Goal: Find specific page/section: Find specific page/section

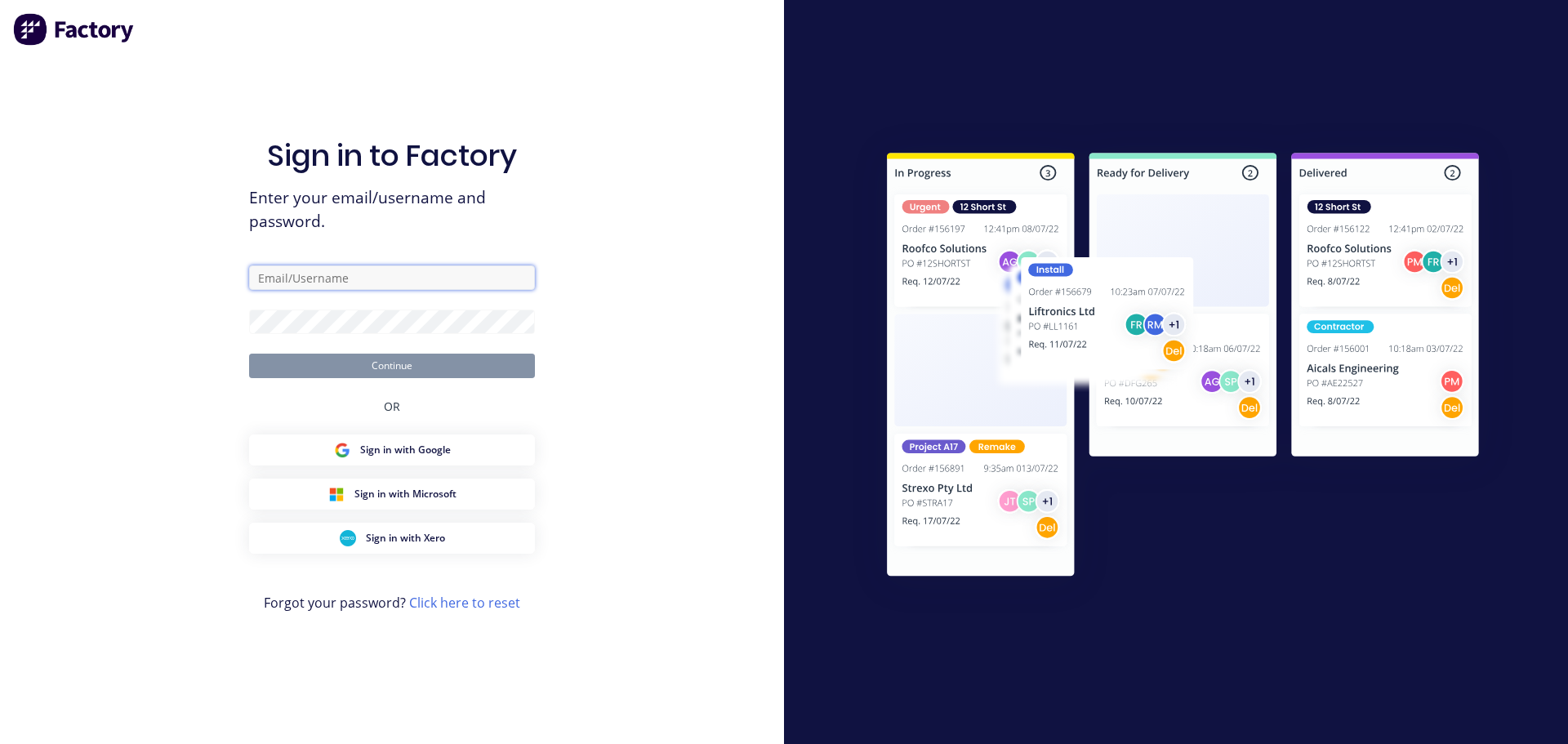
drag, startPoint x: 380, startPoint y: 289, endPoint x: 395, endPoint y: 275, distance: 20.5
click at [390, 278] on input "text" at bounding box center [392, 277] width 286 height 24
type input "[PERSON_NAME][EMAIL_ADDRESS][DOMAIN_NAME]"
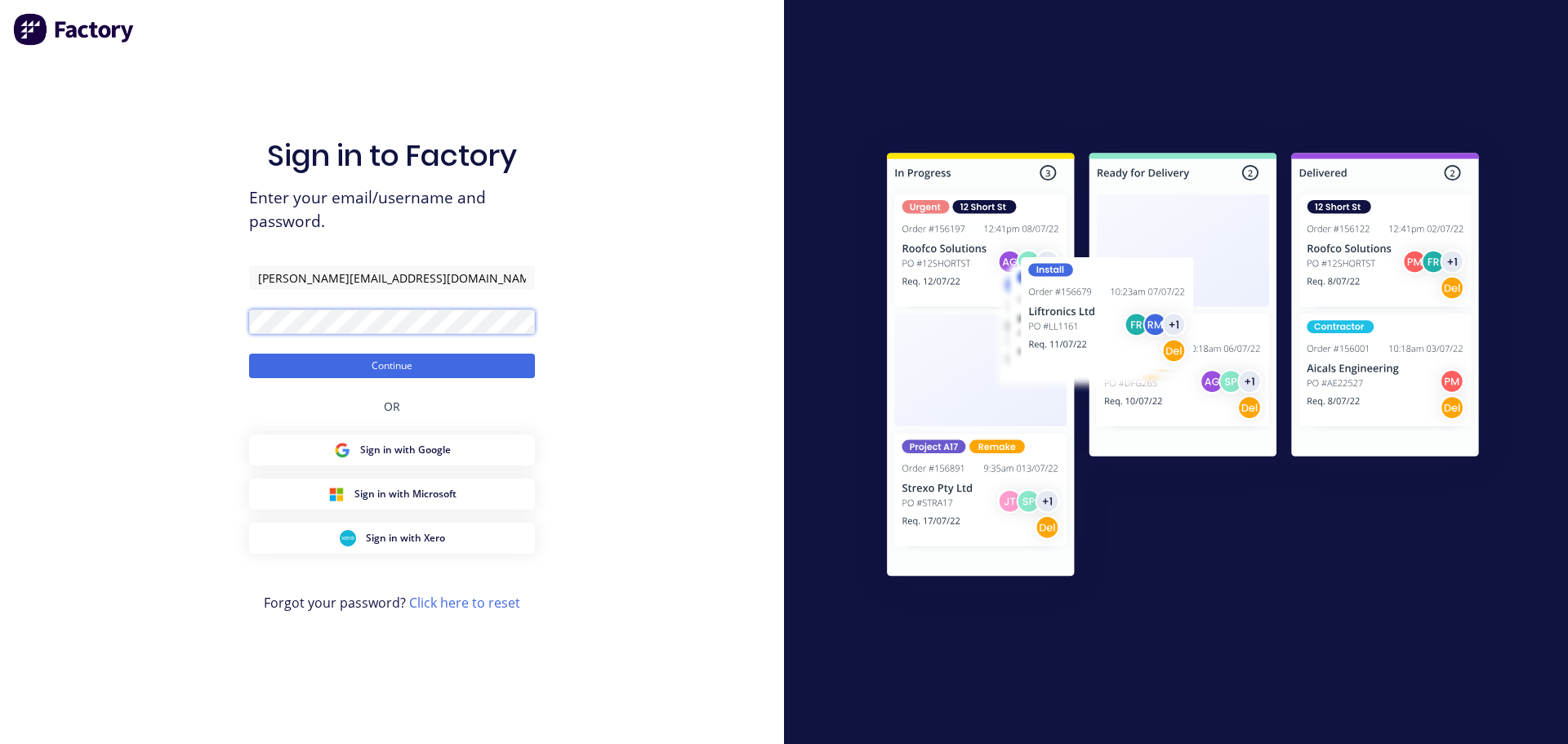
click at [249, 354] on button "Continue" at bounding box center [392, 366] width 286 height 24
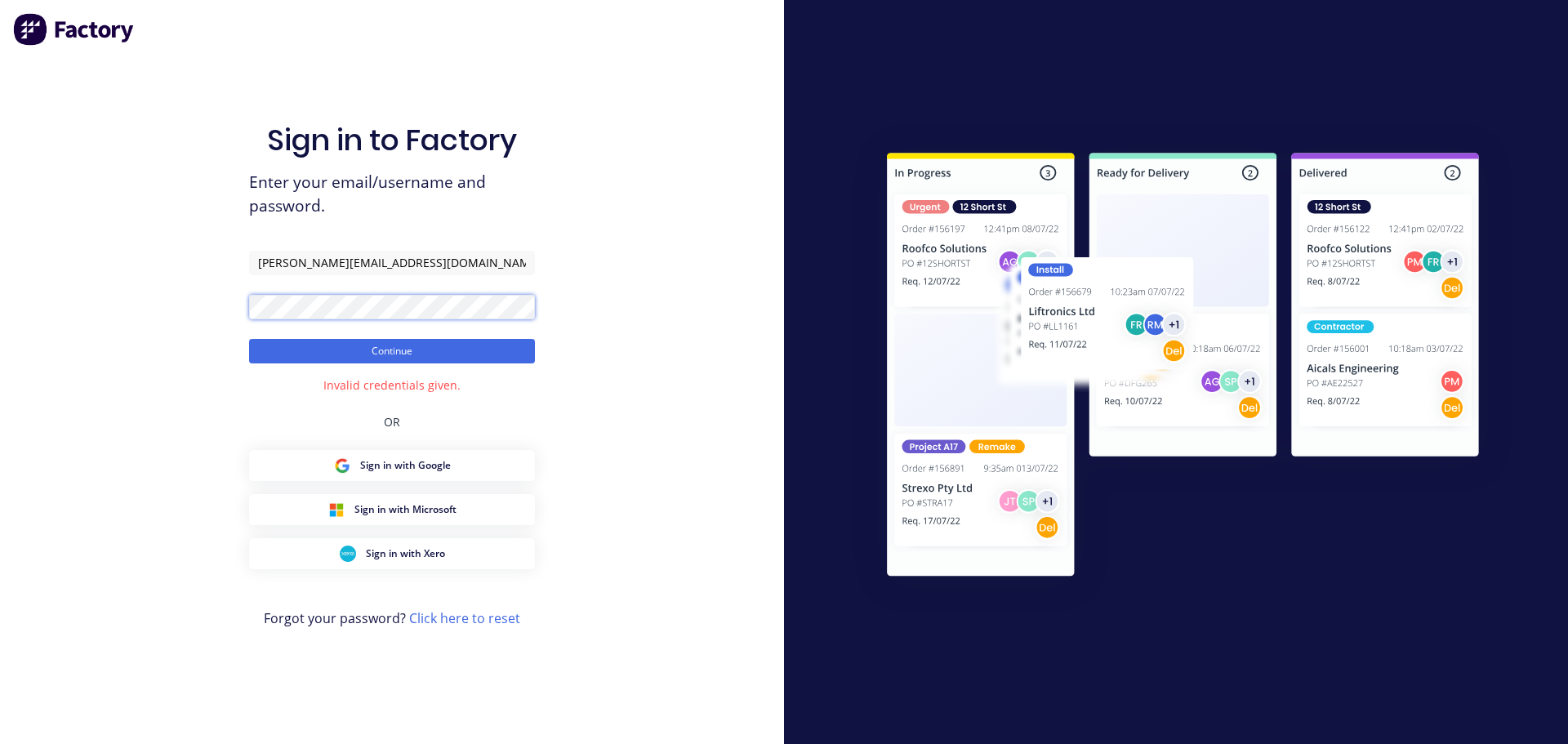
click at [0, 257] on div "Sign in to Factory Enter your email/username and password. [PERSON_NAME][EMAIL_…" at bounding box center [391, 372] width 784 height 744
click at [249, 339] on button "Continue" at bounding box center [392, 351] width 286 height 24
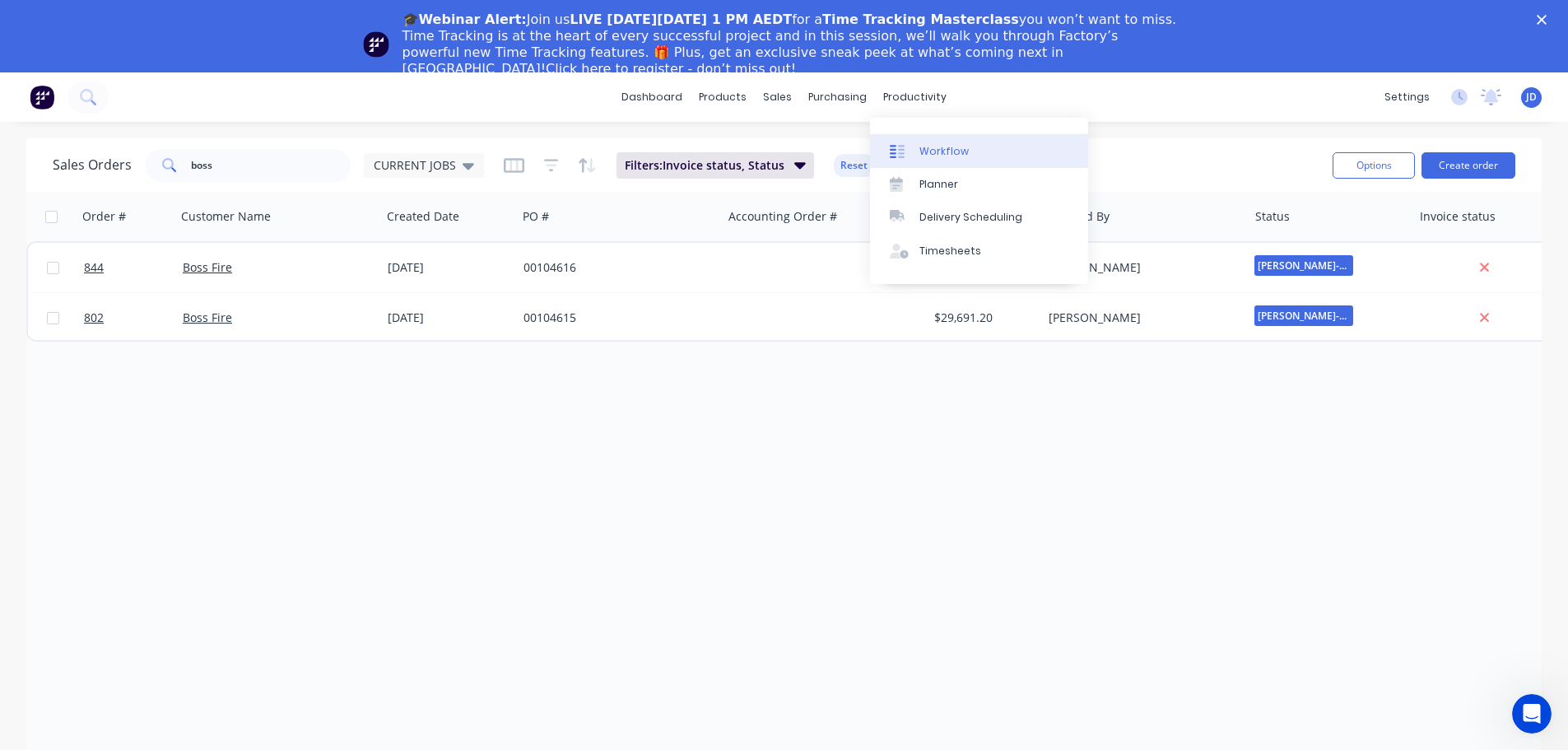
click at [925, 152] on div "Workflow" at bounding box center [944, 152] width 49 height 15
